Goal: Information Seeking & Learning: Learn about a topic

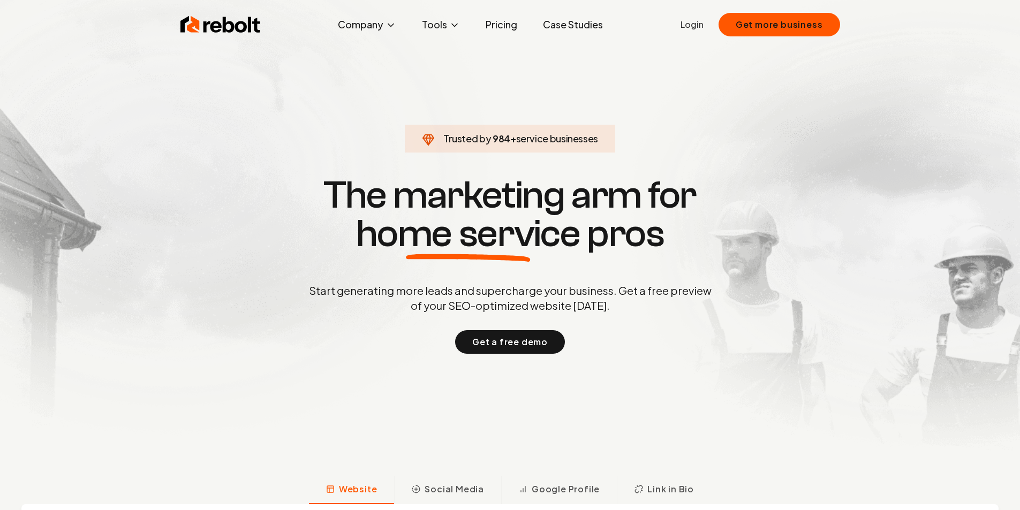
click at [583, 27] on link "Case Studies" at bounding box center [572, 24] width 77 height 21
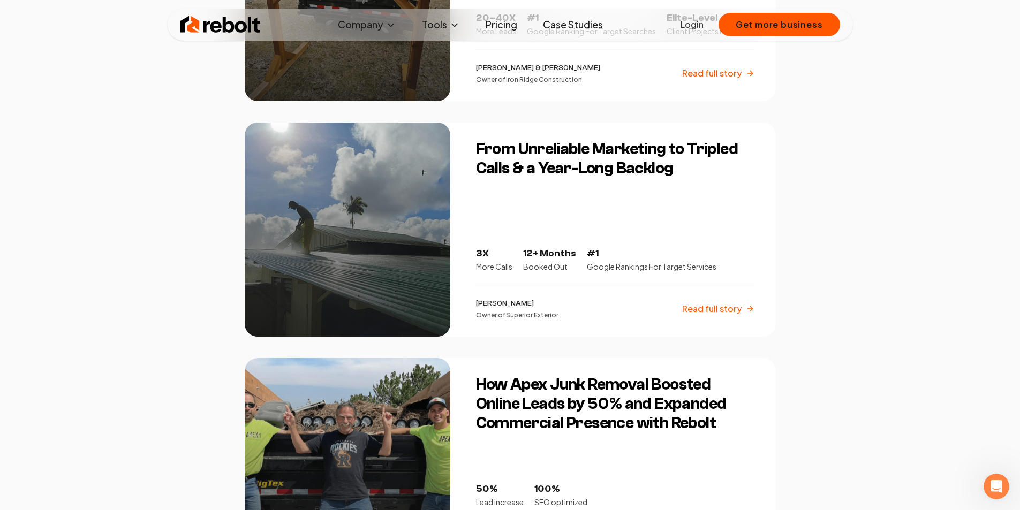
scroll to position [375, 0]
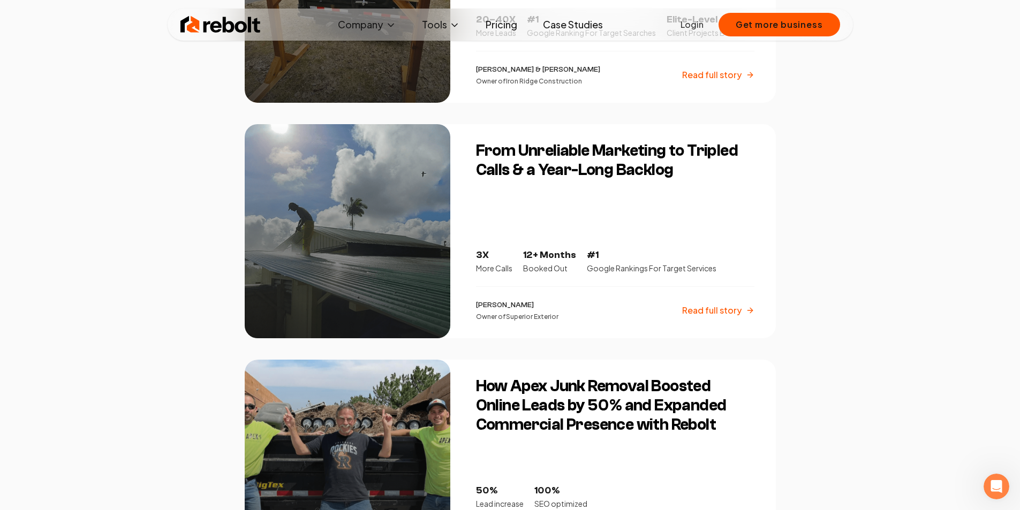
click at [518, 318] on p "Owner of Superior Exterior" at bounding box center [517, 317] width 82 height 9
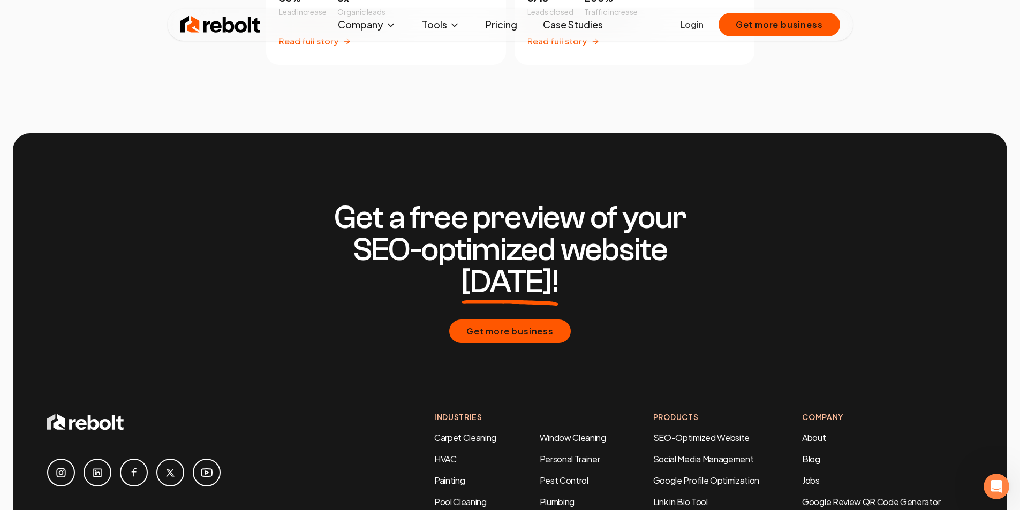
scroll to position [2483, 0]
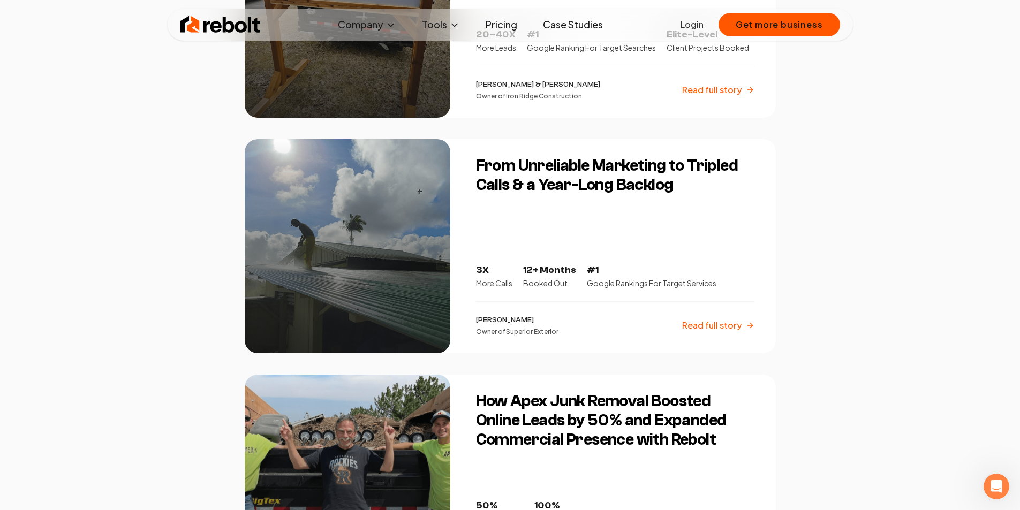
scroll to position [321, 0]
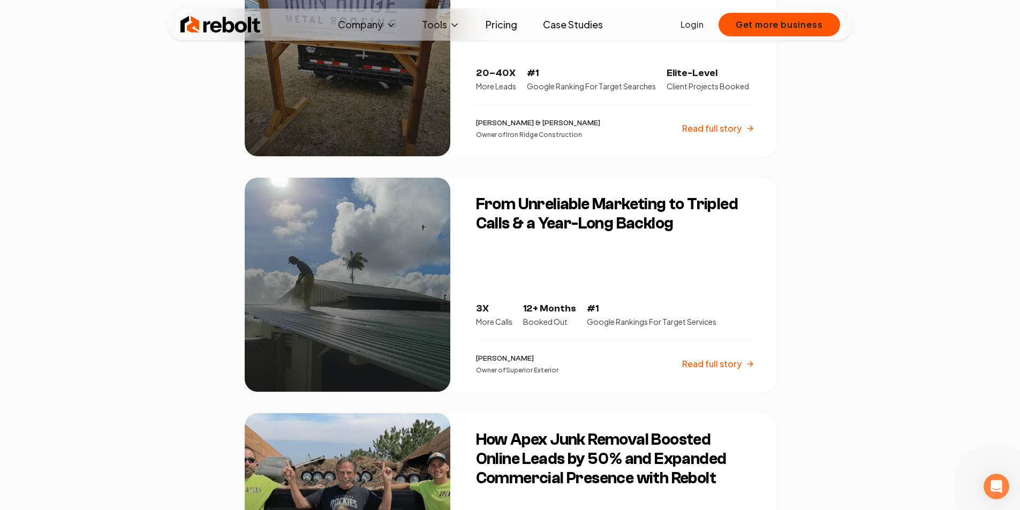
click at [717, 367] on p "Read full story" at bounding box center [711, 364] width 59 height 13
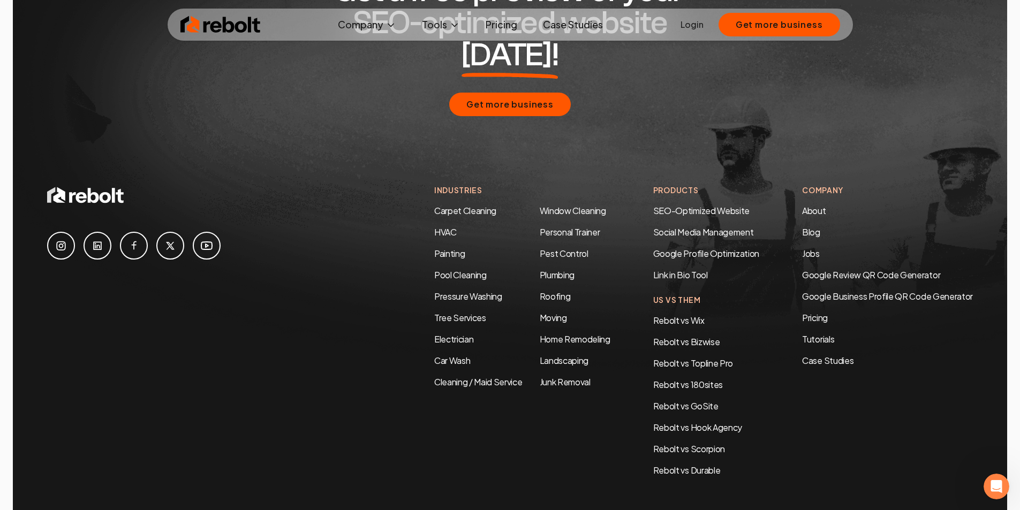
scroll to position [2858, 0]
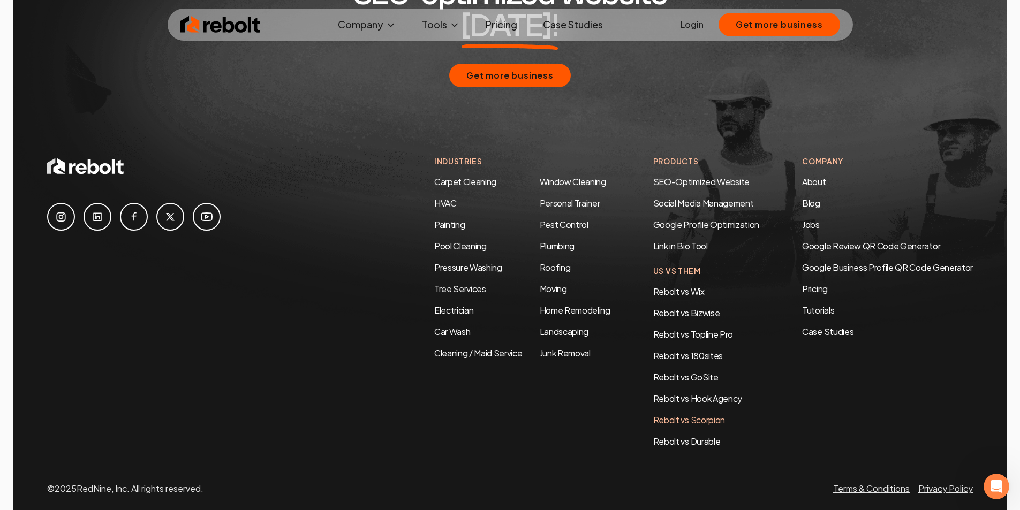
click at [693, 415] on link "Rebolt vs Scorpion" at bounding box center [689, 420] width 72 height 11
